Goal: Task Accomplishment & Management: Use online tool/utility

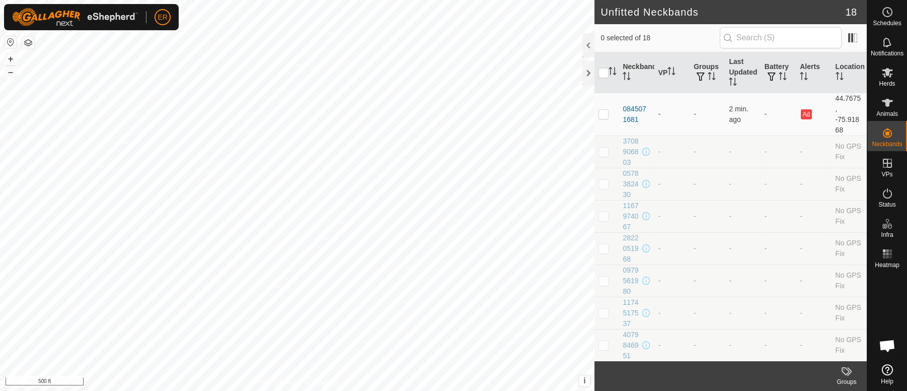
scroll to position [8387, 0]
click at [891, 99] on icon at bounding box center [888, 103] width 12 height 12
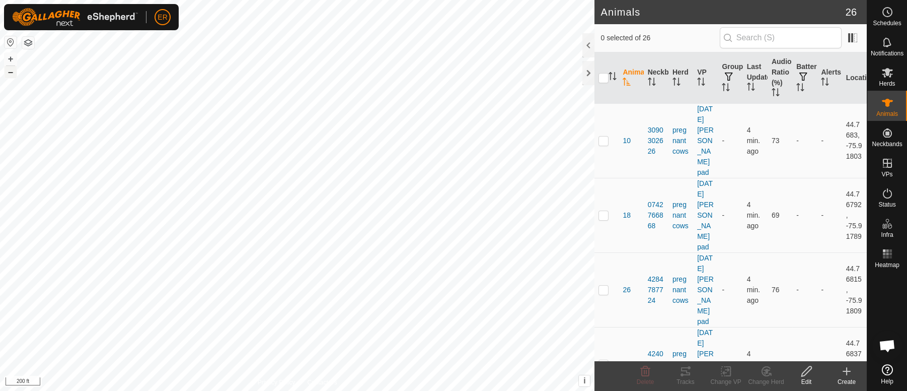
click at [12, 74] on button "–" at bounding box center [11, 72] width 12 height 12
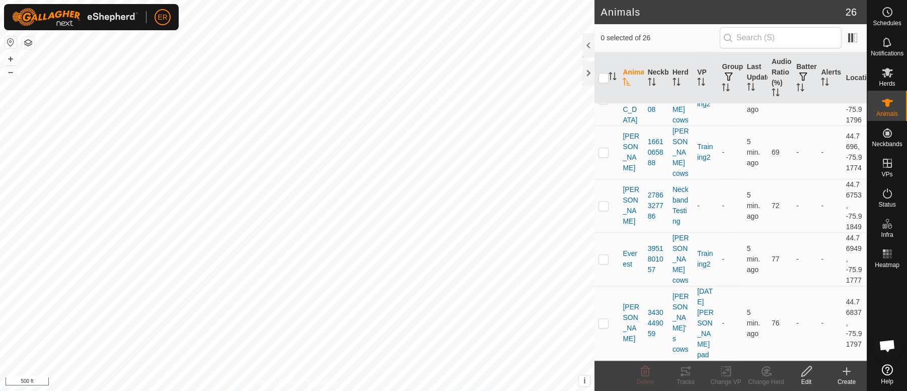
scroll to position [1595, 0]
click at [604, 201] on p-checkbox at bounding box center [604, 205] width 10 height 8
checkbox input "true"
click at [725, 374] on icon at bounding box center [726, 371] width 7 height 7
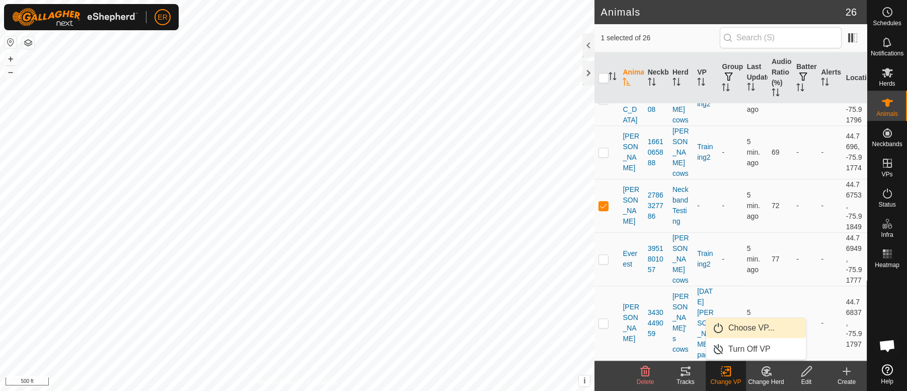
click at [742, 327] on link "Choose VP..." at bounding box center [756, 328] width 100 height 20
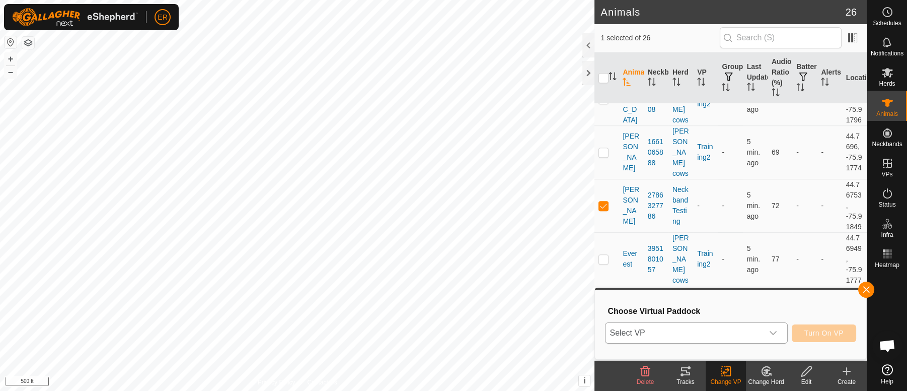
click at [773, 334] on icon "dropdown trigger" at bounding box center [773, 333] width 7 height 4
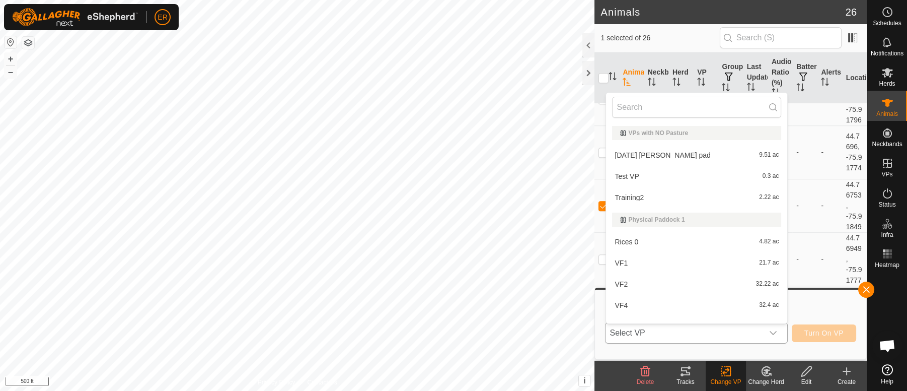
click at [620, 305] on li "VF4 32.4 ac" at bounding box center [696, 305] width 181 height 20
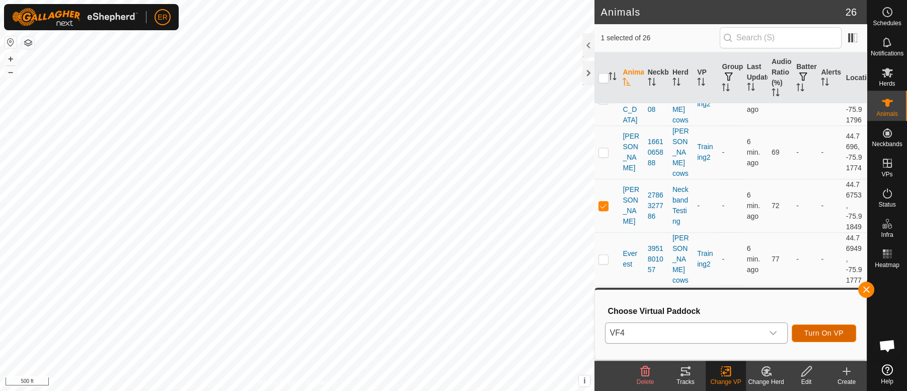
click at [816, 333] on span "Turn On VP" at bounding box center [824, 333] width 39 height 8
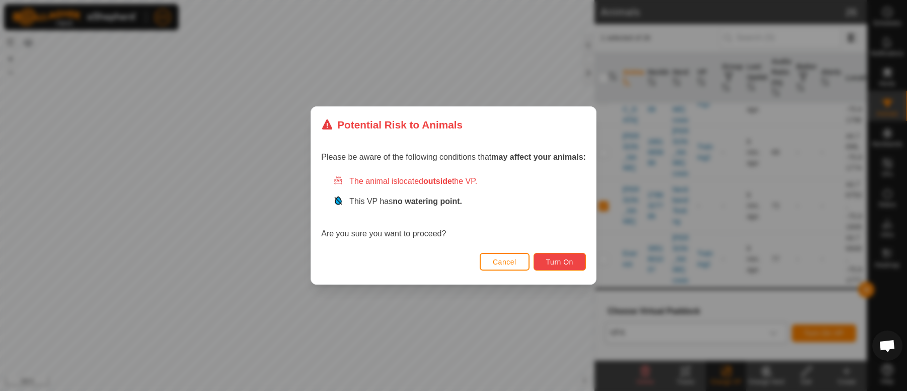
click at [566, 263] on span "Turn On" at bounding box center [559, 262] width 27 height 8
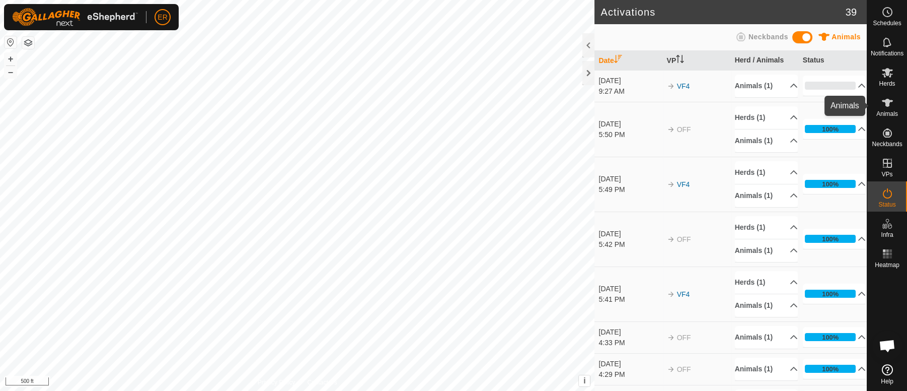
click at [890, 100] on icon at bounding box center [888, 103] width 12 height 12
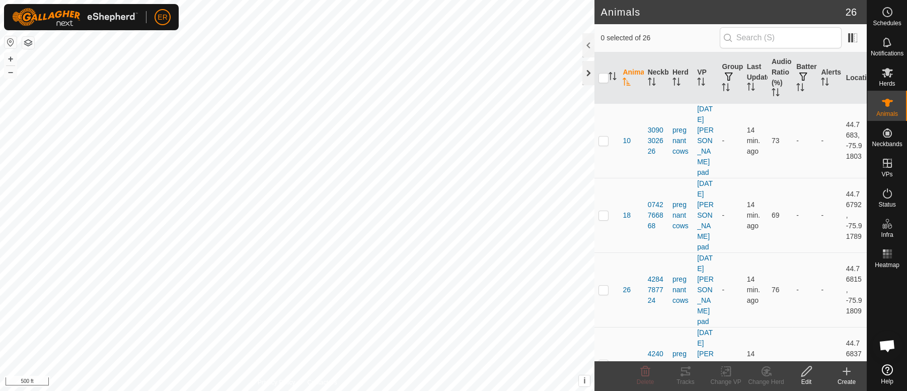
click at [590, 73] on div at bounding box center [589, 73] width 12 height 24
